Goal: Transaction & Acquisition: Purchase product/service

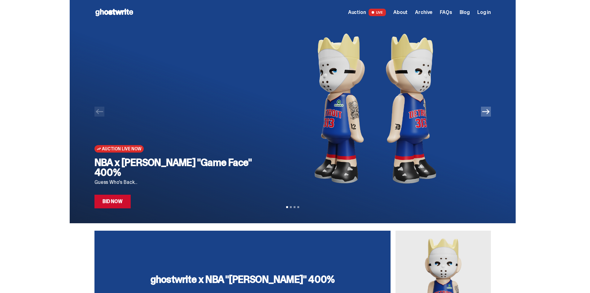
click at [114, 199] on link "Bid Now" at bounding box center [112, 201] width 36 height 14
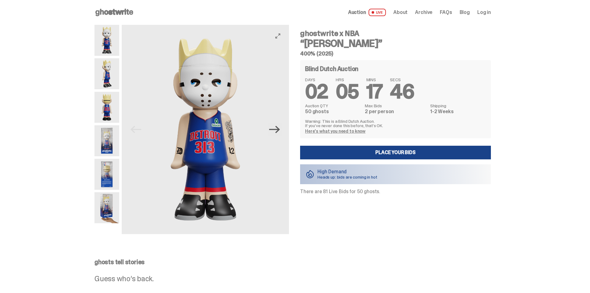
click at [275, 127] on icon "Next" at bounding box center [274, 129] width 11 height 11
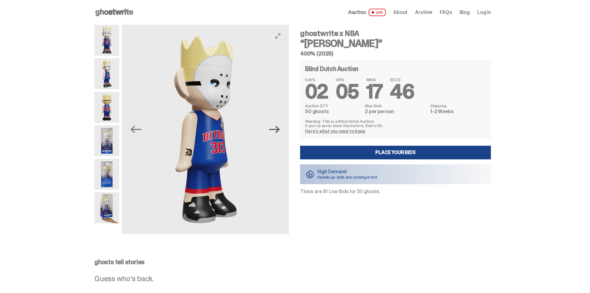
click at [276, 127] on icon "Next" at bounding box center [274, 129] width 11 height 11
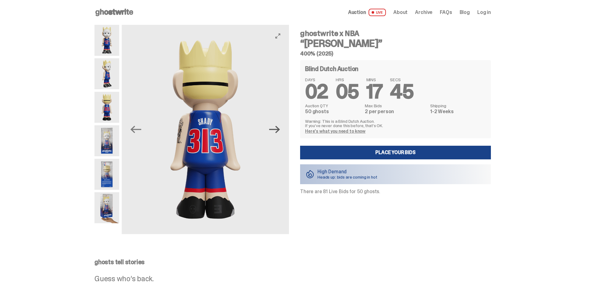
click at [276, 127] on icon "Next" at bounding box center [274, 129] width 11 height 11
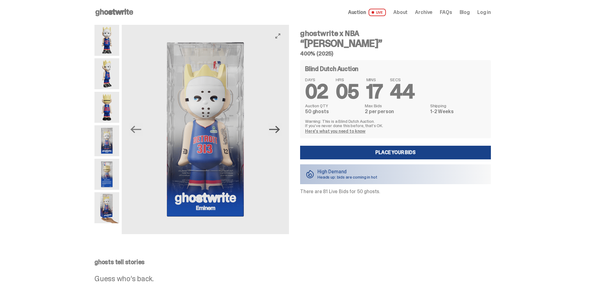
click at [276, 127] on icon "Next" at bounding box center [274, 129] width 11 height 11
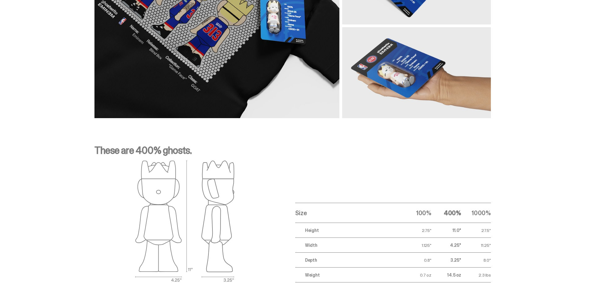
scroll to position [723, 0]
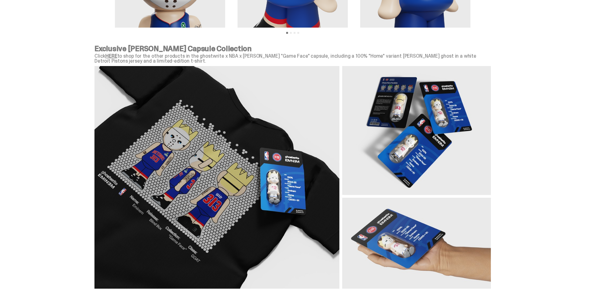
click at [113, 55] on link "HERE" at bounding box center [111, 56] width 12 height 7
